Goal: Find specific page/section: Find specific page/section

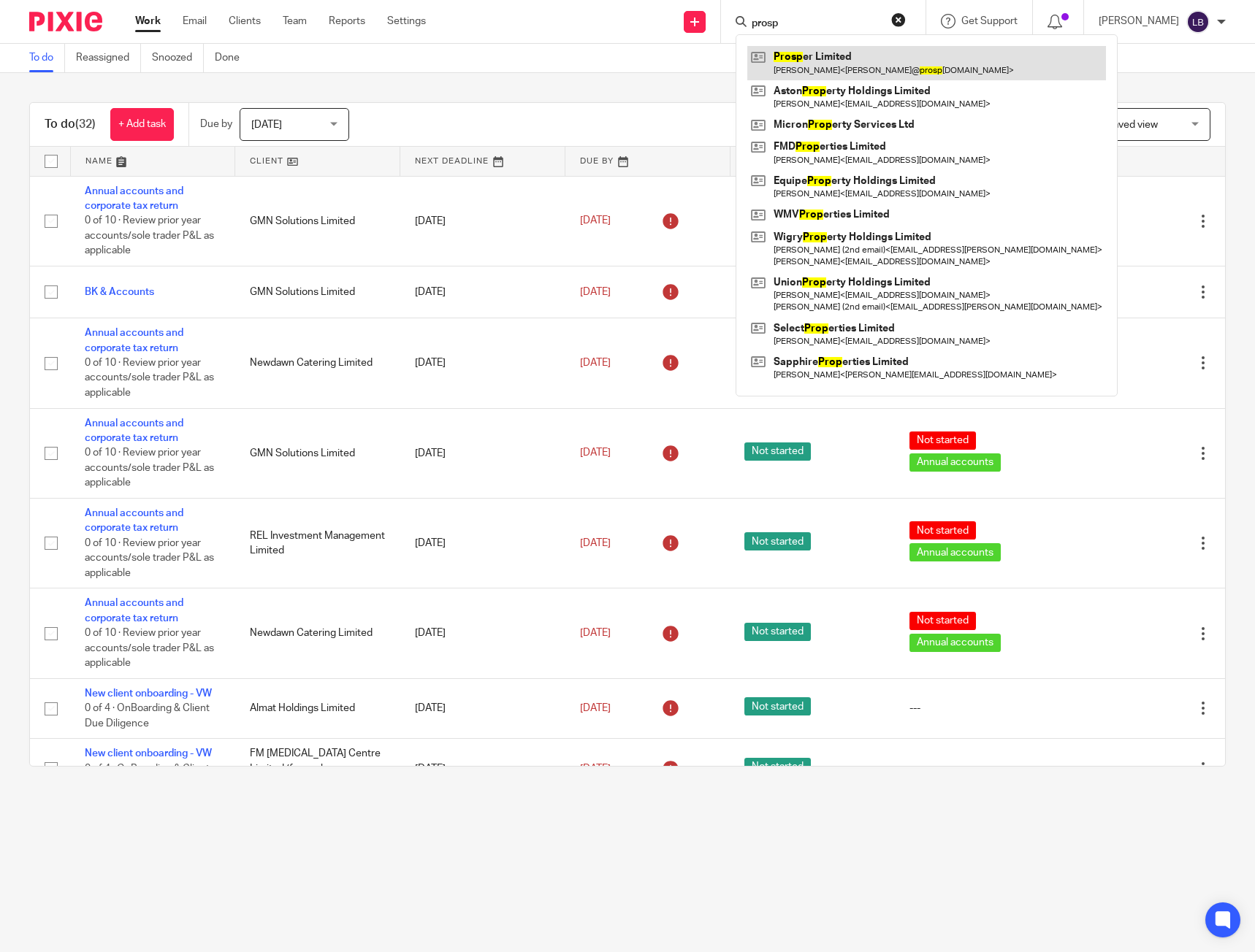
type input "prosp"
click at [812, 53] on link at bounding box center [927, 63] width 358 height 34
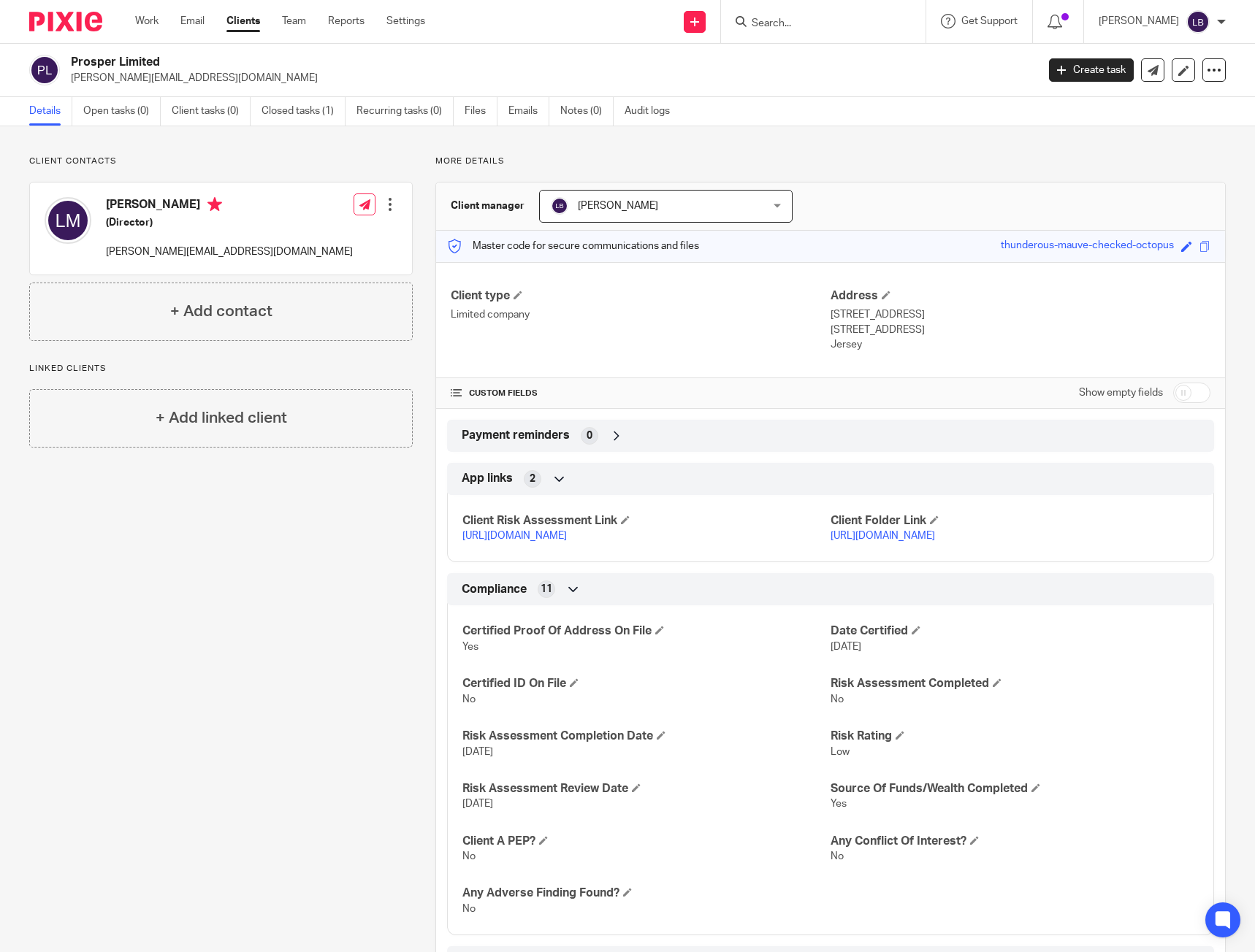
click at [281, 604] on div "Client contacts Laura MacDonald (Director) laura@prosper.je Edit contact Create…" at bounding box center [209, 573] width 406 height 835
click at [845, 153] on div "Client contacts Laura MacDonald (Director) laura@prosper.je Edit contact Create…" at bounding box center [628, 572] width 1255 height 893
click at [156, 19] on link "Work" at bounding box center [147, 20] width 23 height 15
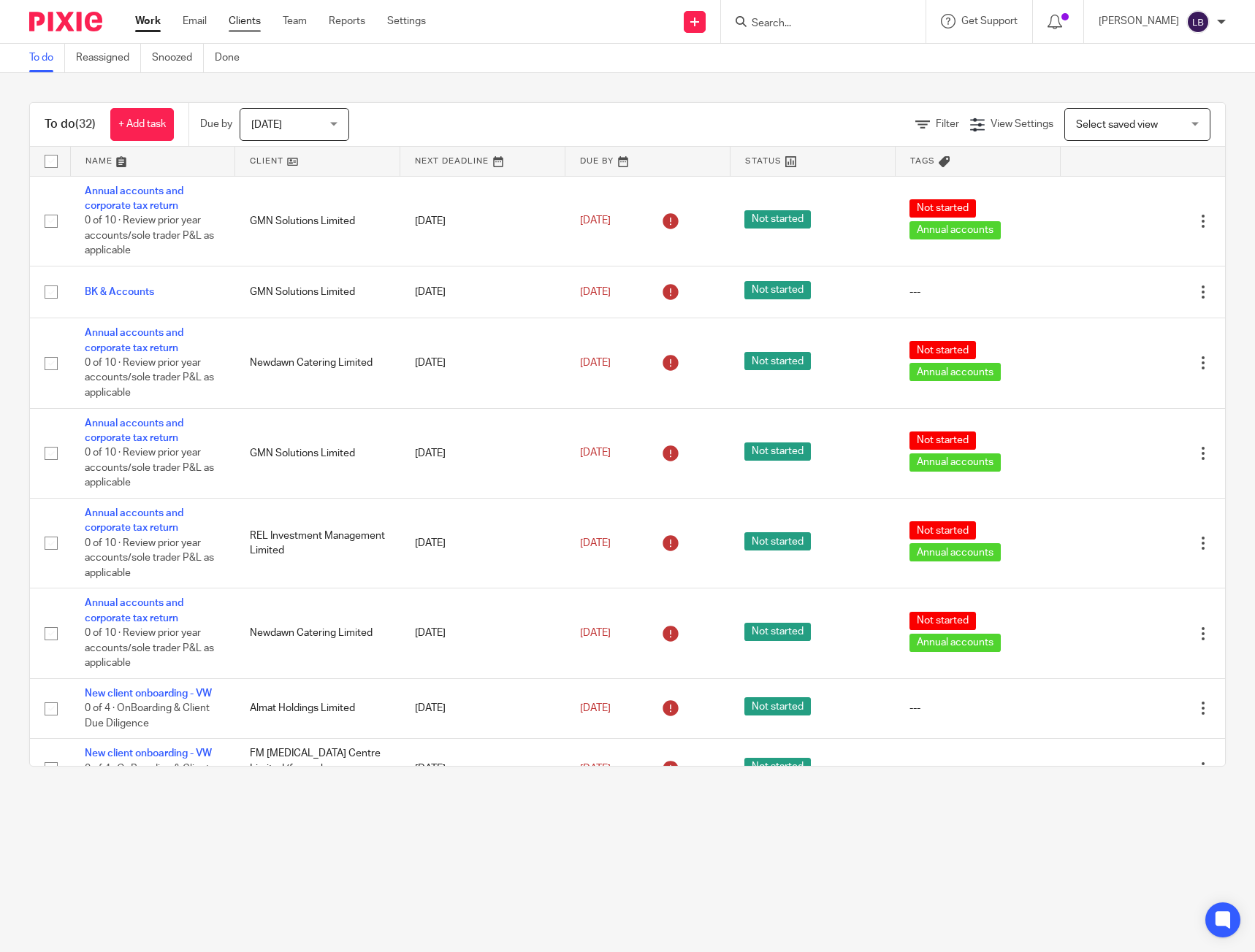
click at [248, 25] on link "Clients" at bounding box center [244, 20] width 32 height 15
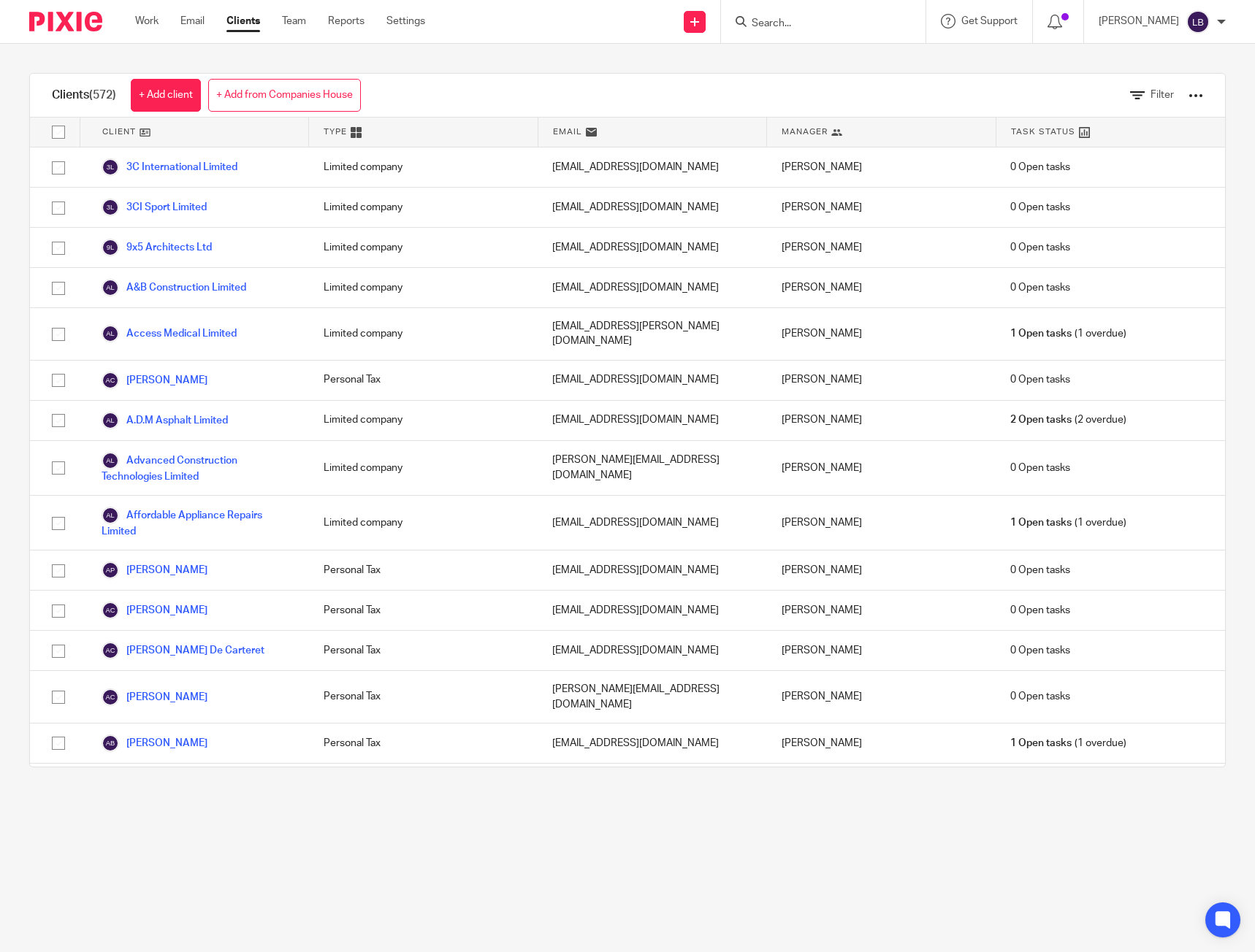
click at [801, 28] on input "Search" at bounding box center [816, 24] width 132 height 14
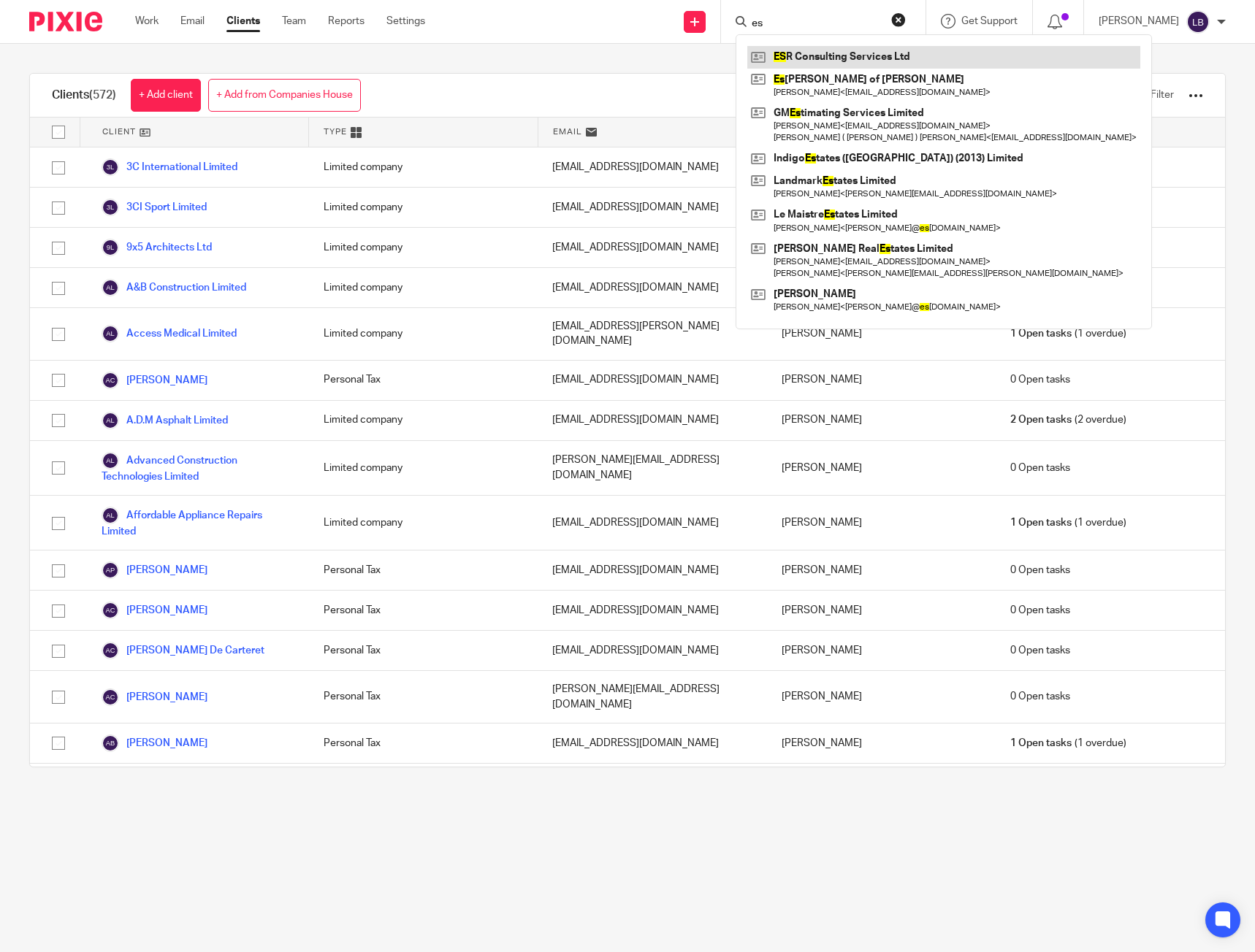
type input "es"
click at [807, 54] on link at bounding box center [944, 57] width 393 height 22
